Goal: Task Accomplishment & Management: Use online tool/utility

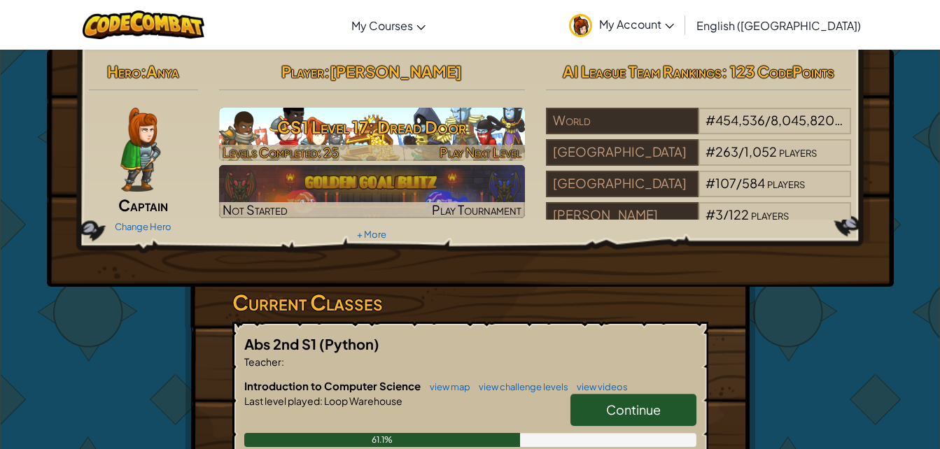
click at [476, 137] on h3 "CS1 Level 17: Dread Door" at bounding box center [372, 126] width 306 height 31
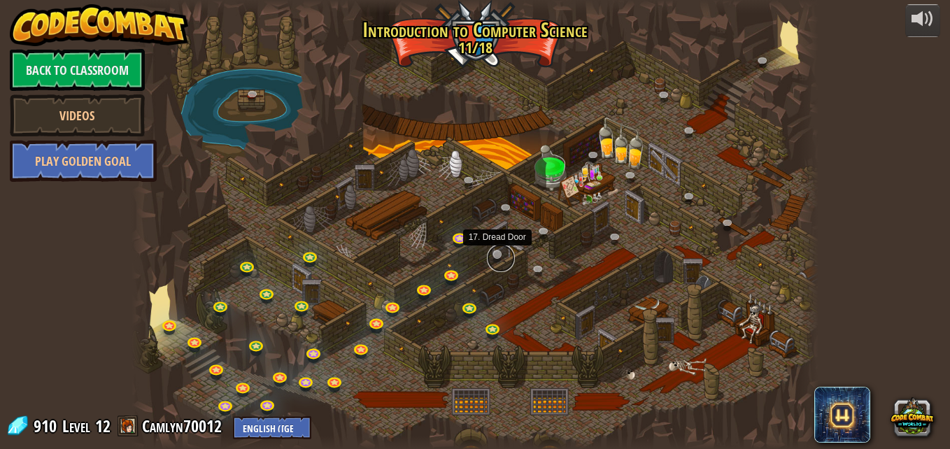
click at [500, 255] on link at bounding box center [501, 258] width 28 height 28
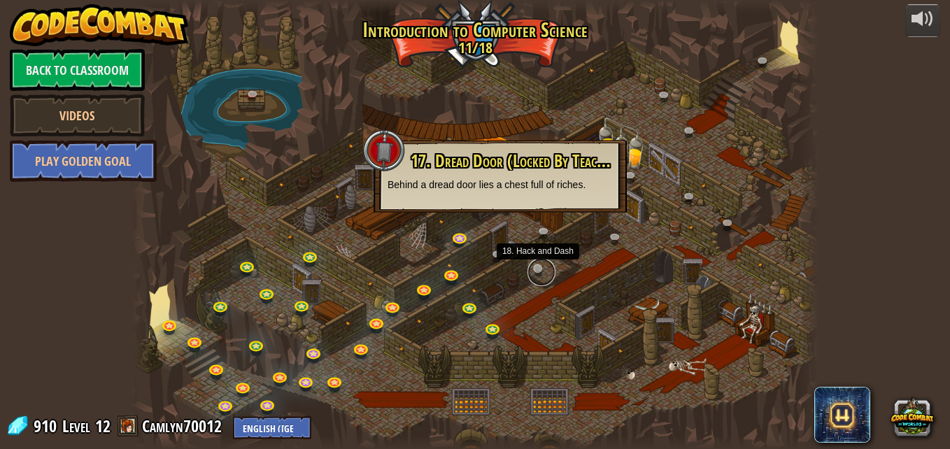
click at [535, 265] on link at bounding box center [542, 272] width 28 height 28
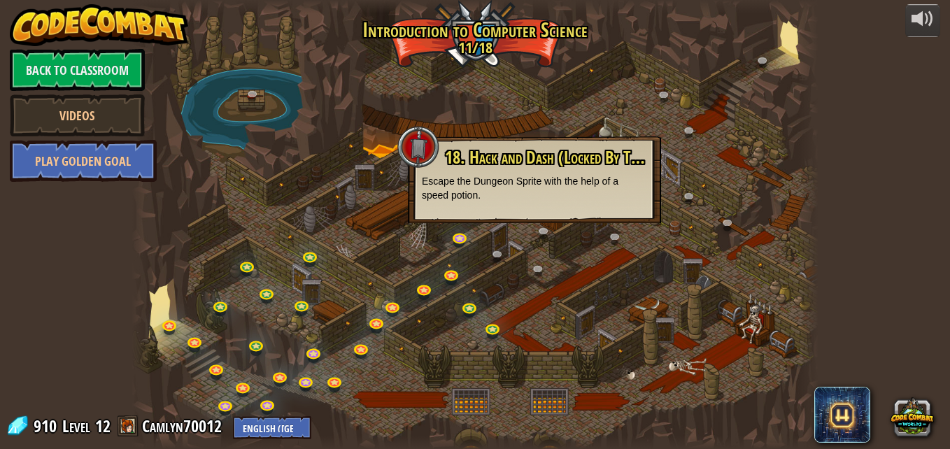
click at [320, 119] on div at bounding box center [475, 224] width 687 height 449
